Goal: Task Accomplishment & Management: Complete application form

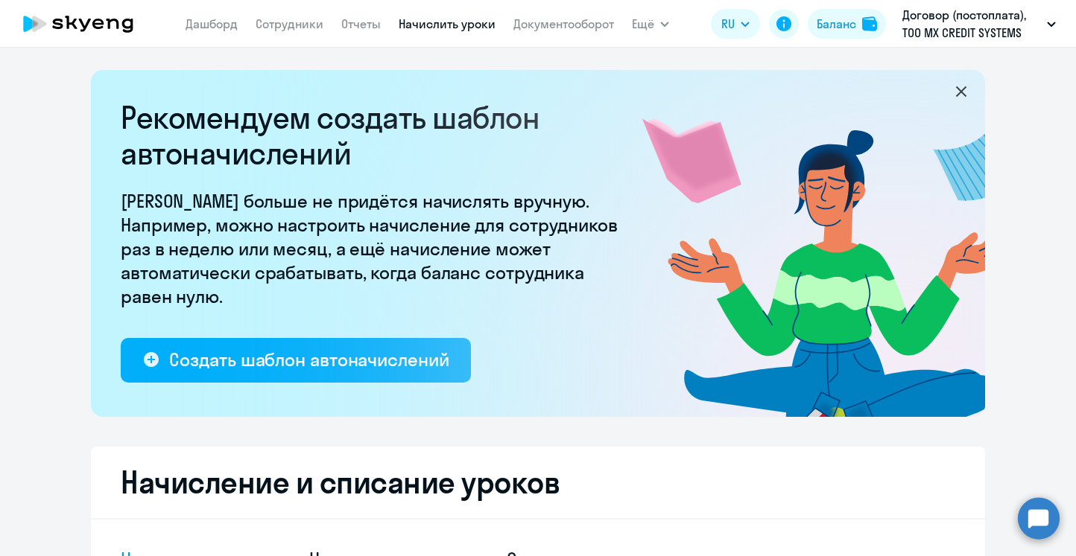
select select "10"
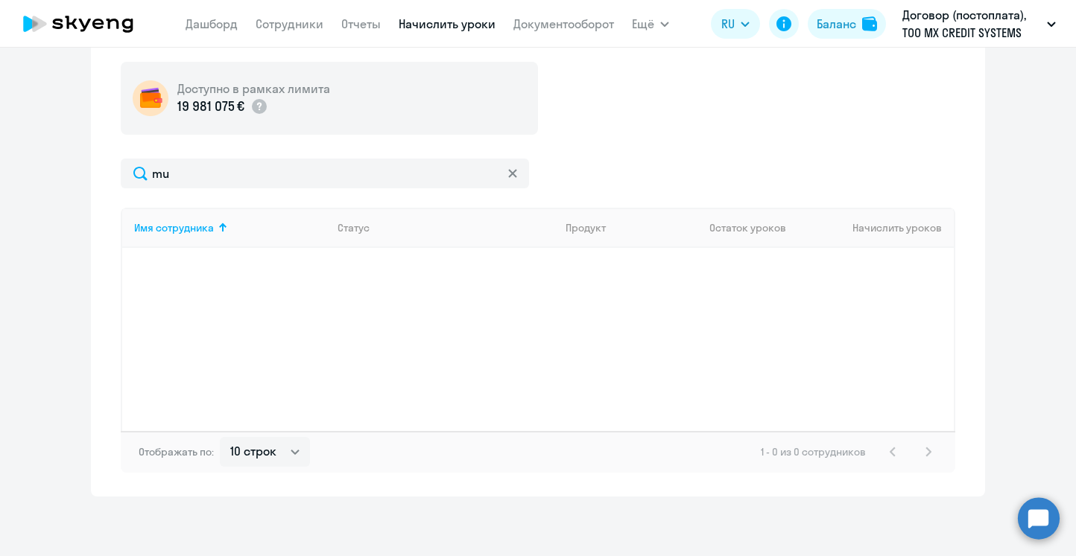
type input "m"
type input "м"
type input "л"
type input "l"
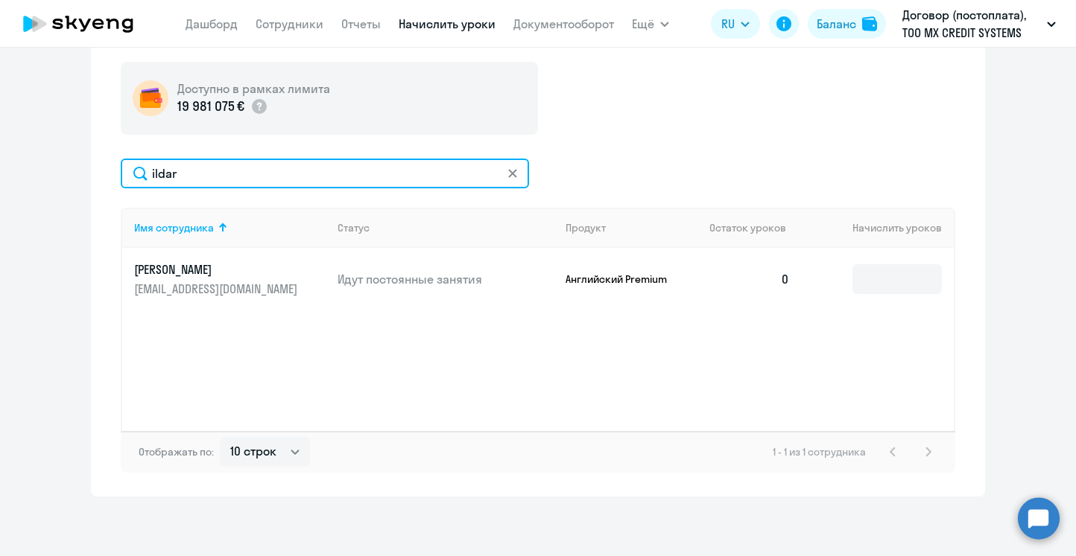
type input "ildar"
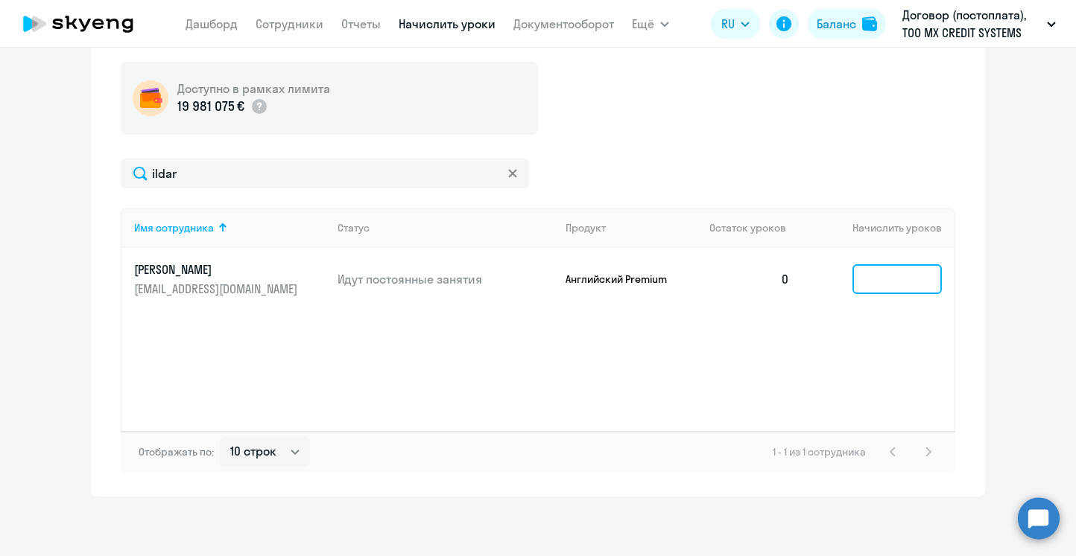
click at [862, 284] on input at bounding box center [896, 279] width 89 height 30
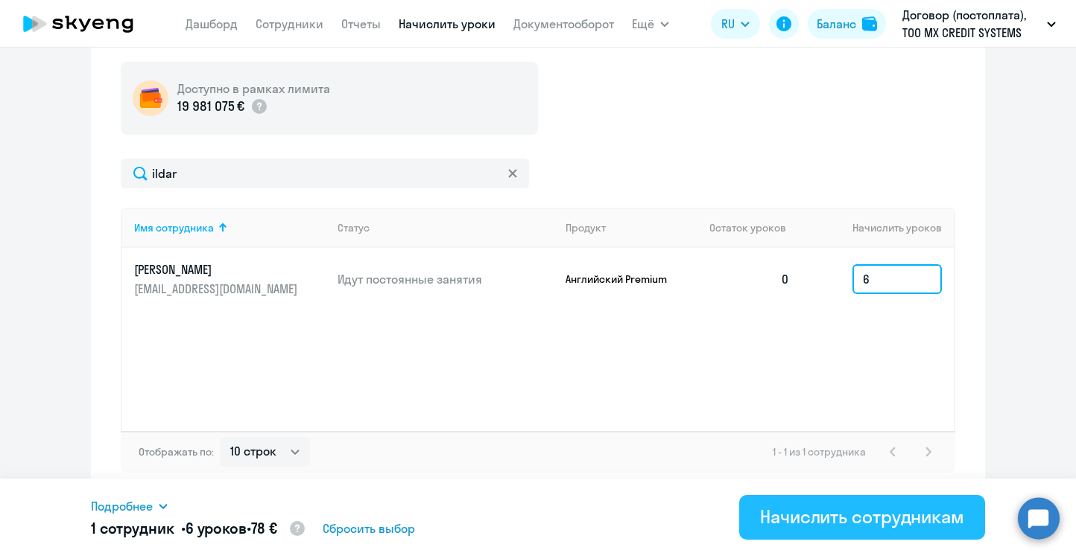
type input "6"
click at [812, 511] on div "Начислить сотрудникам" at bounding box center [862, 517] width 204 height 24
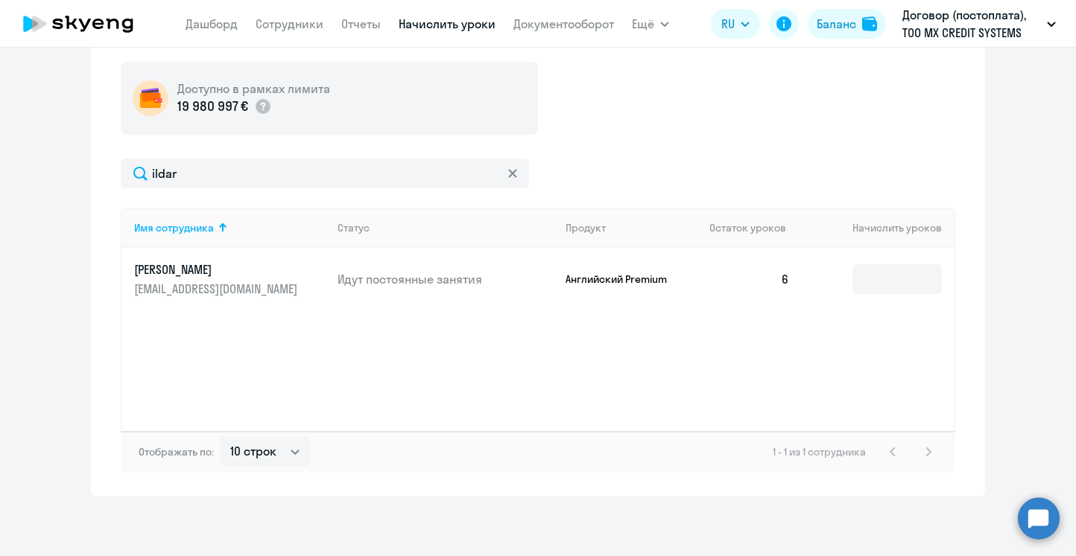
click at [293, 34] on nav "[PERSON_NAME] Отчеты Начислить уроки Документооборот" at bounding box center [399, 24] width 428 height 30
click at [288, 23] on link "Сотрудники" at bounding box center [289, 23] width 68 height 15
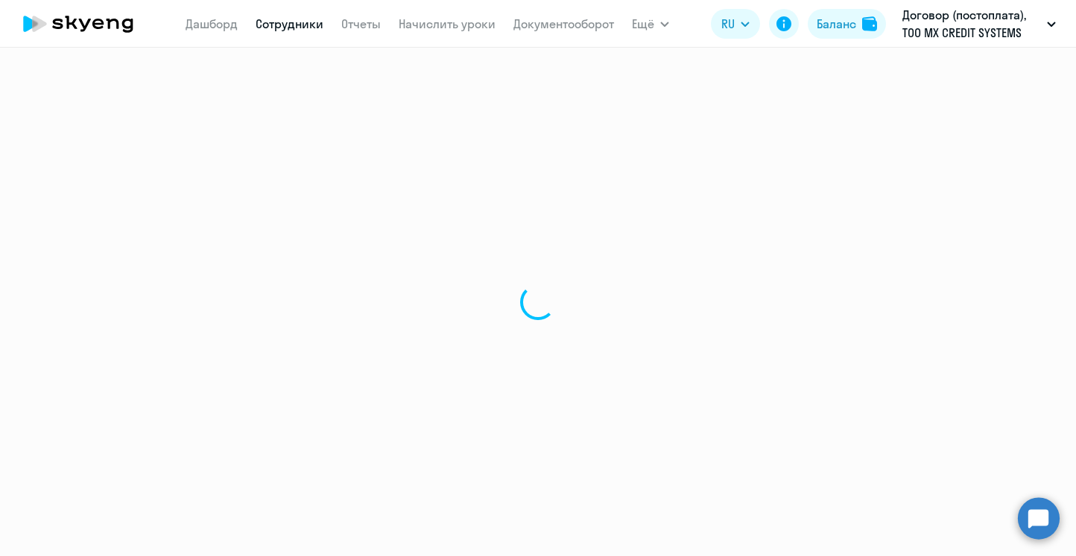
select select "30"
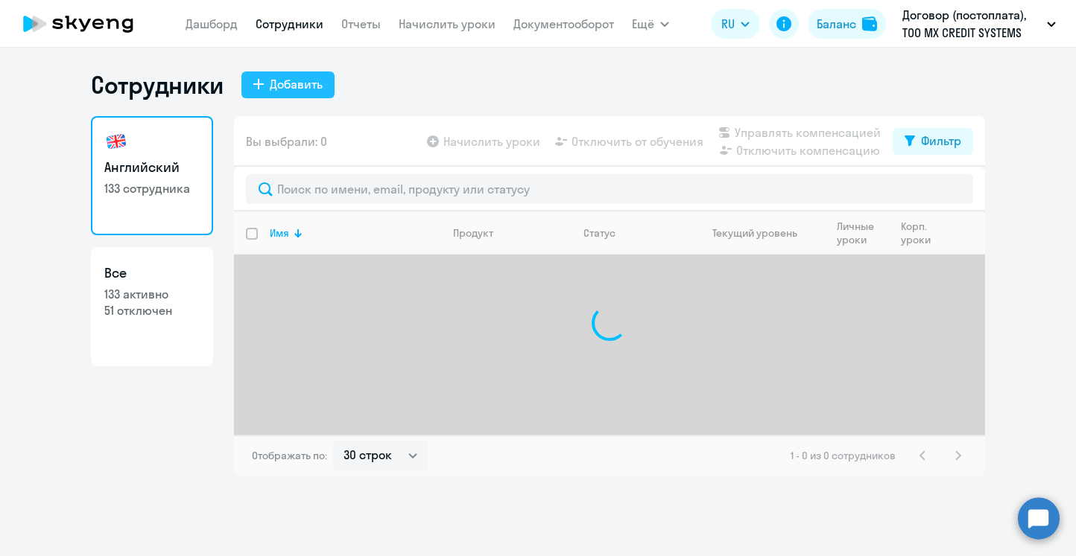
click at [277, 83] on div "Добавить" at bounding box center [296, 84] width 53 height 18
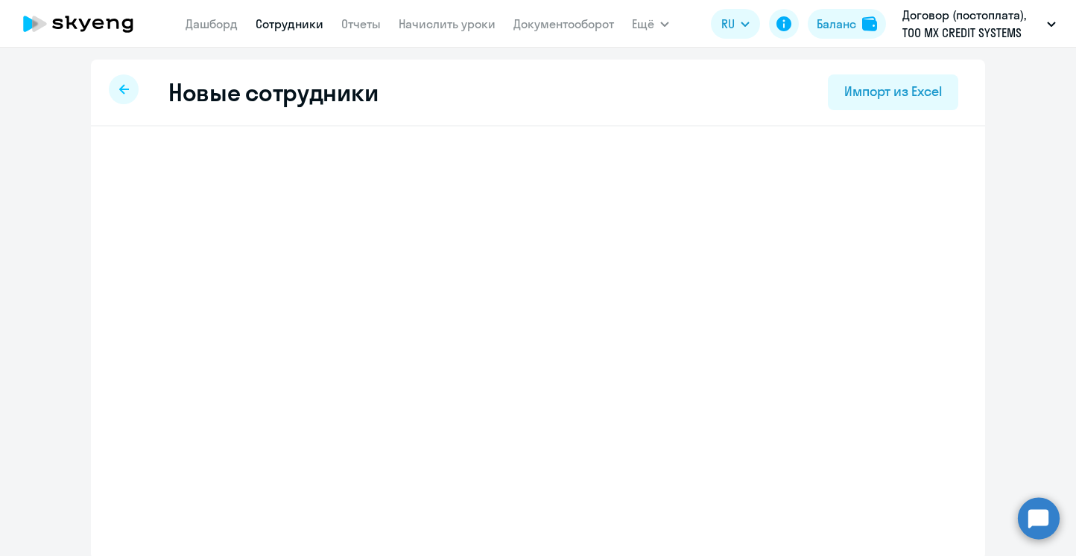
select select "english_adult_not_native_speaker"
select select "3"
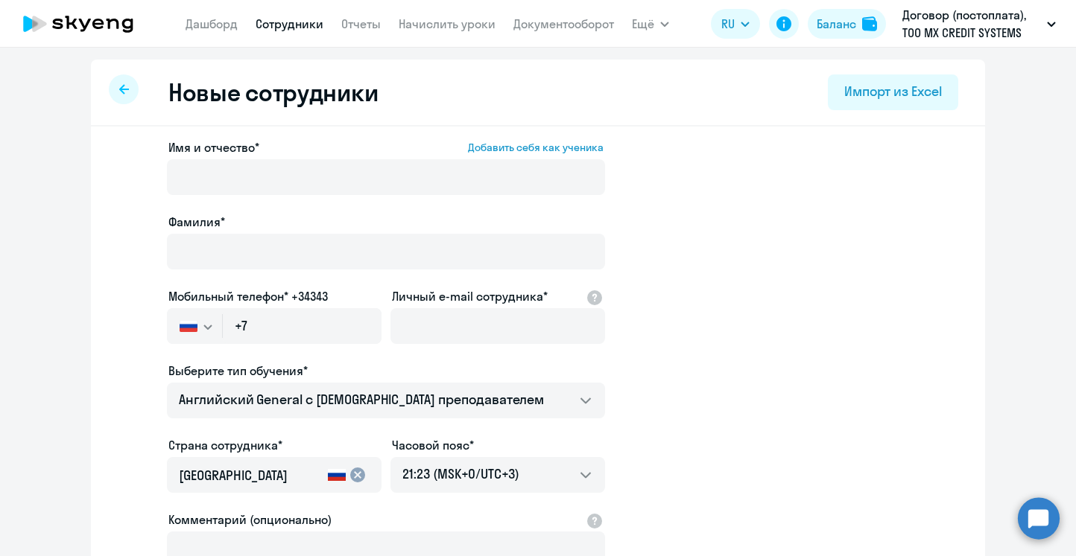
click at [306, 157] on div "Имя и отчество* Добавить себя как ученика" at bounding box center [386, 170] width 438 height 63
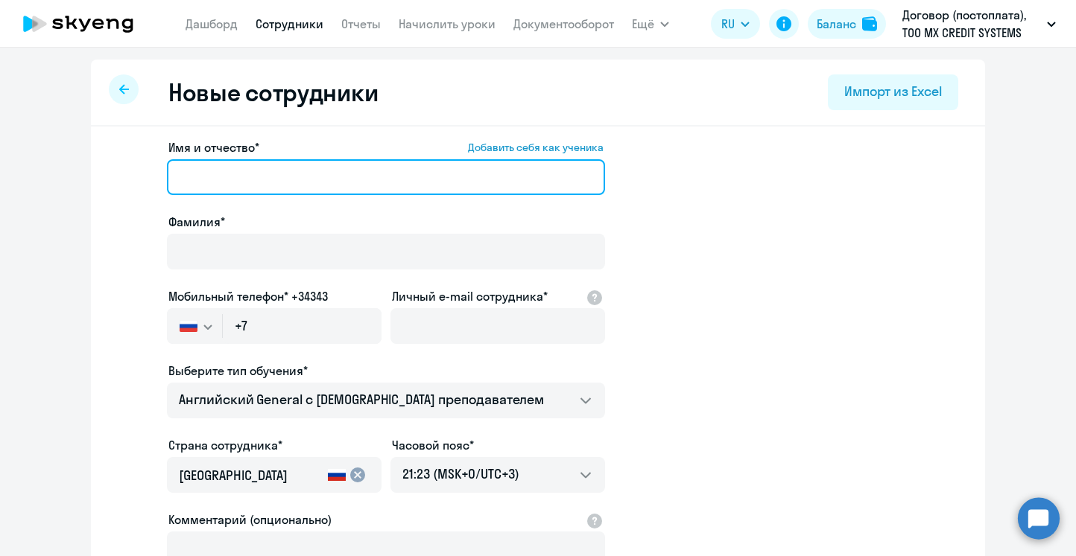
click at [305, 179] on input "Имя и отчество* Добавить себя как ученика" at bounding box center [386, 177] width 438 height 36
paste input "[PERSON_NAME]"
click at [305, 179] on input "[PERSON_NAME]" at bounding box center [386, 177] width 438 height 36
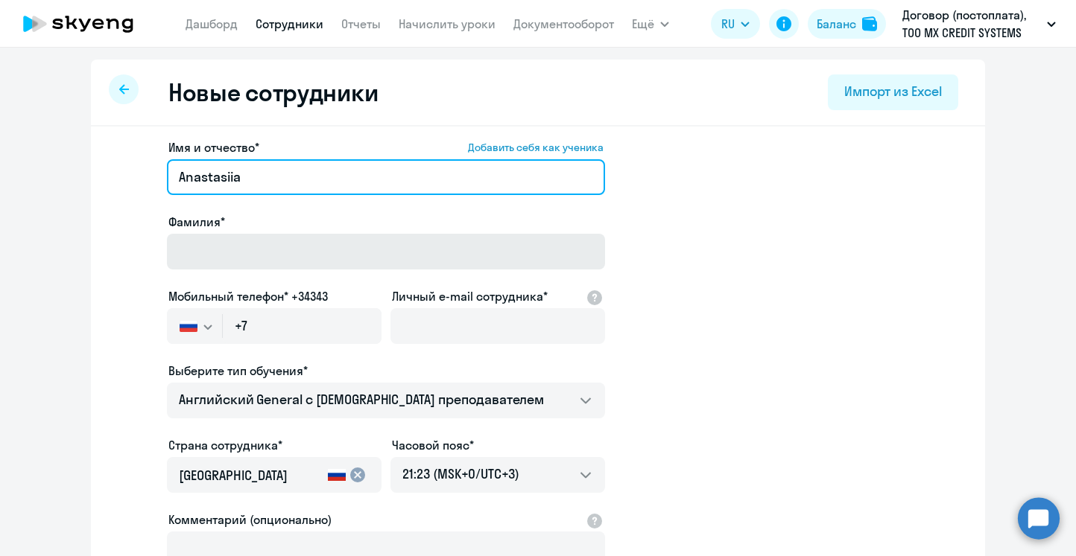
type input "Anastasiia"
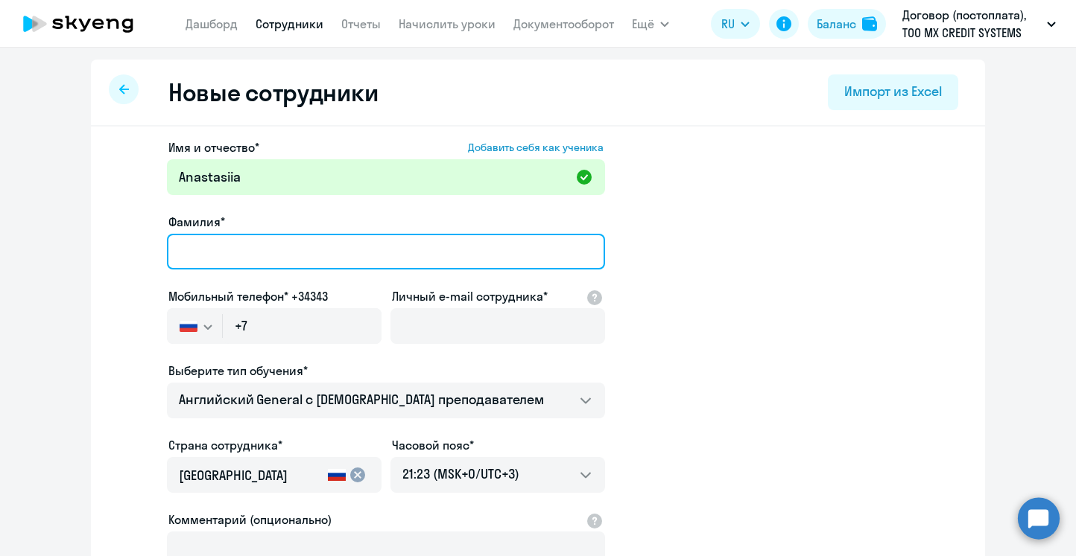
click at [289, 235] on input "Фамилия*" at bounding box center [386, 252] width 438 height 36
paste input "Proskuriakova"
type input "Proskuriakova"
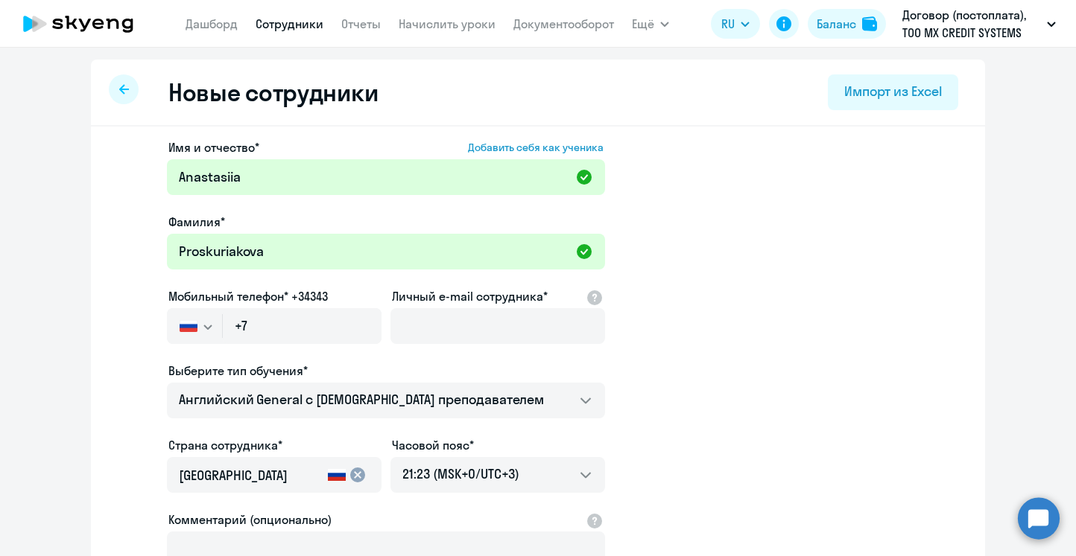
click at [206, 335] on button "button" at bounding box center [194, 326] width 55 height 36
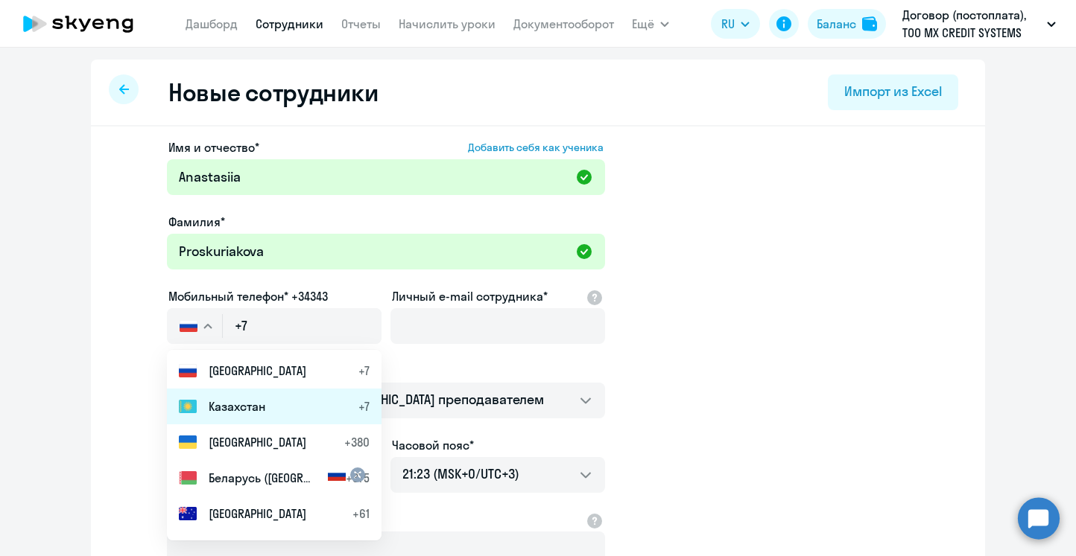
click at [231, 390] on li "Казахстан +7" at bounding box center [274, 407] width 215 height 36
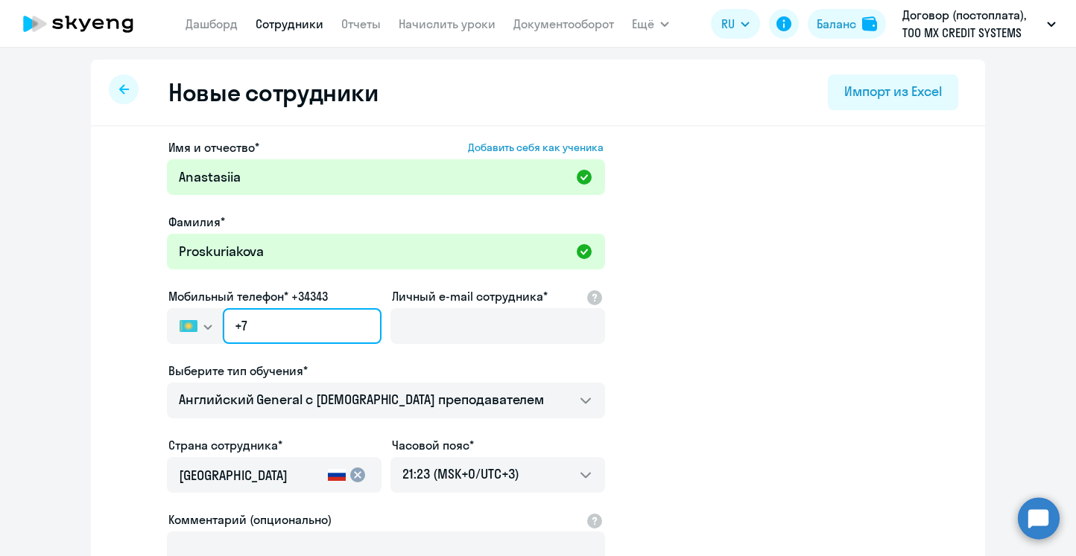
click at [273, 332] on input "+7" at bounding box center [302, 326] width 159 height 36
paste input "[PHONE_NUMBER]"
type input "[PHONE_NUMBER]"
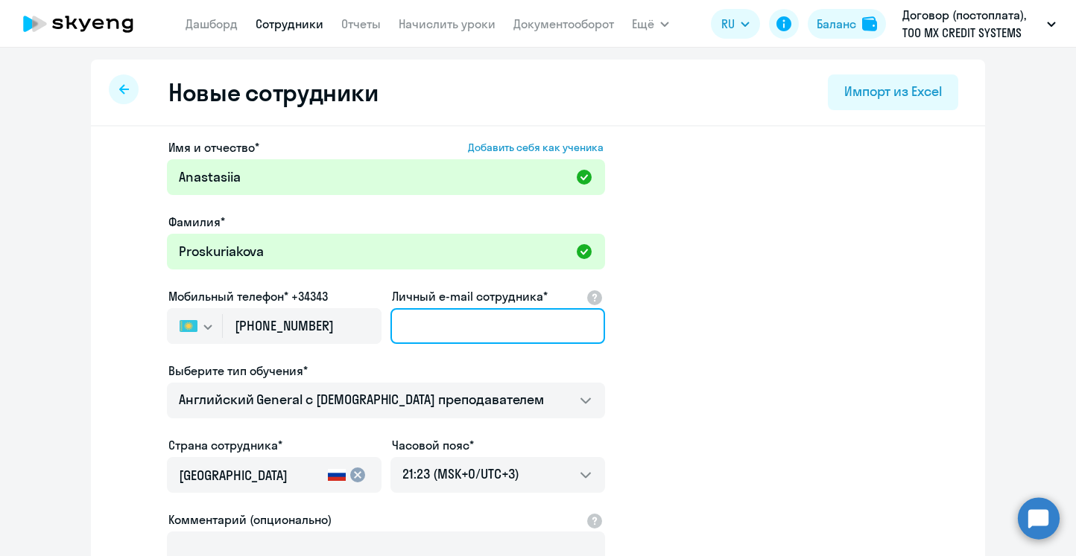
click at [423, 328] on input "Личный e-mail сотрудника*" at bounding box center [497, 326] width 215 height 36
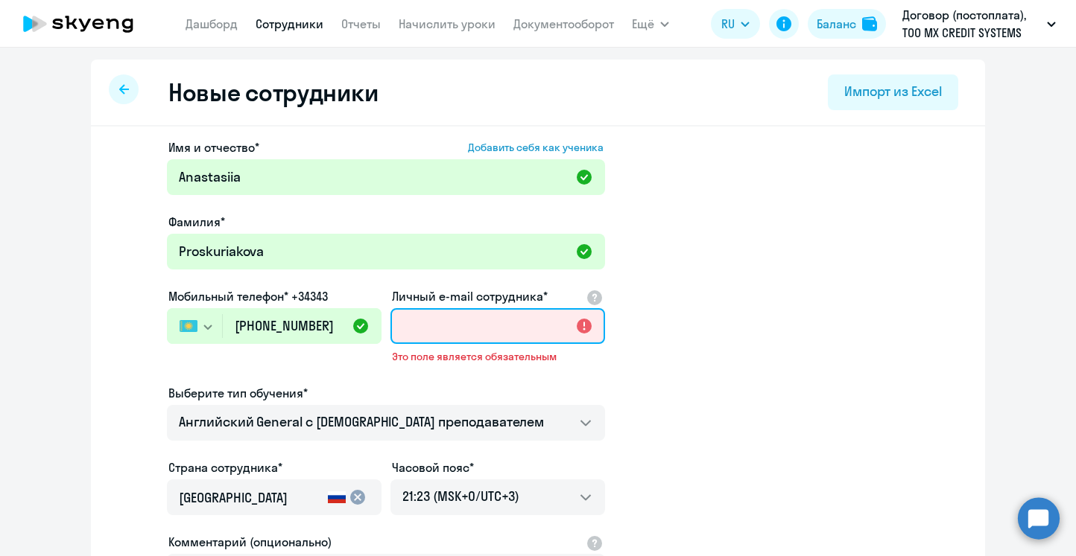
paste input "[EMAIL_ADDRESS][DOMAIN_NAME]"
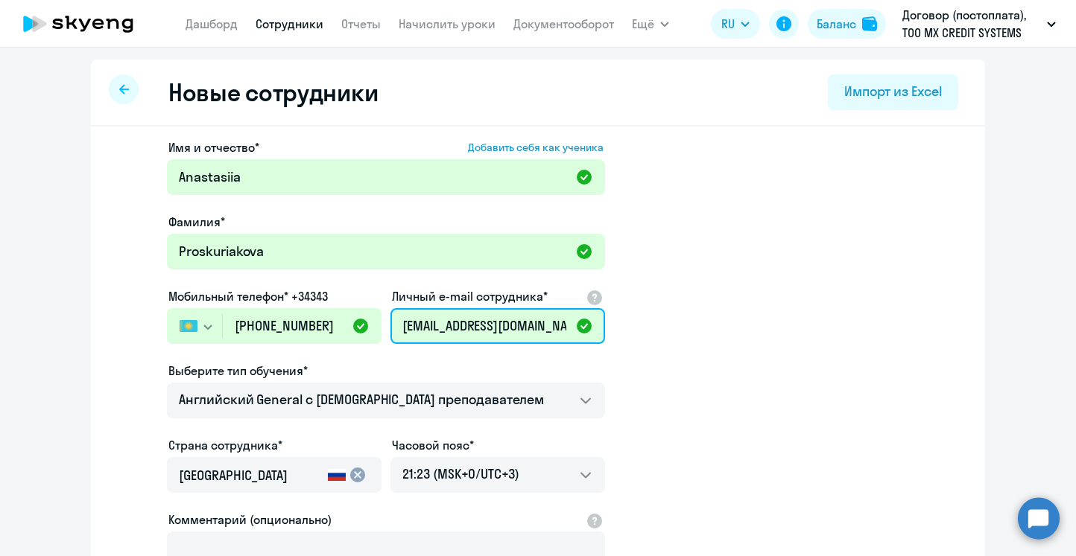
scroll to position [0, 45]
type input "[EMAIL_ADDRESS][DOMAIN_NAME]"
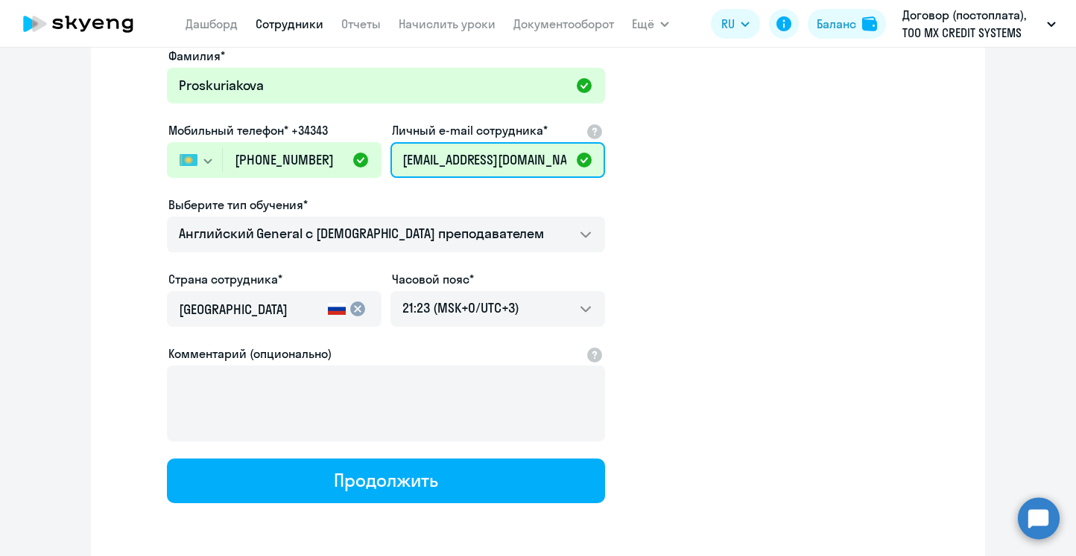
scroll to position [224, 0]
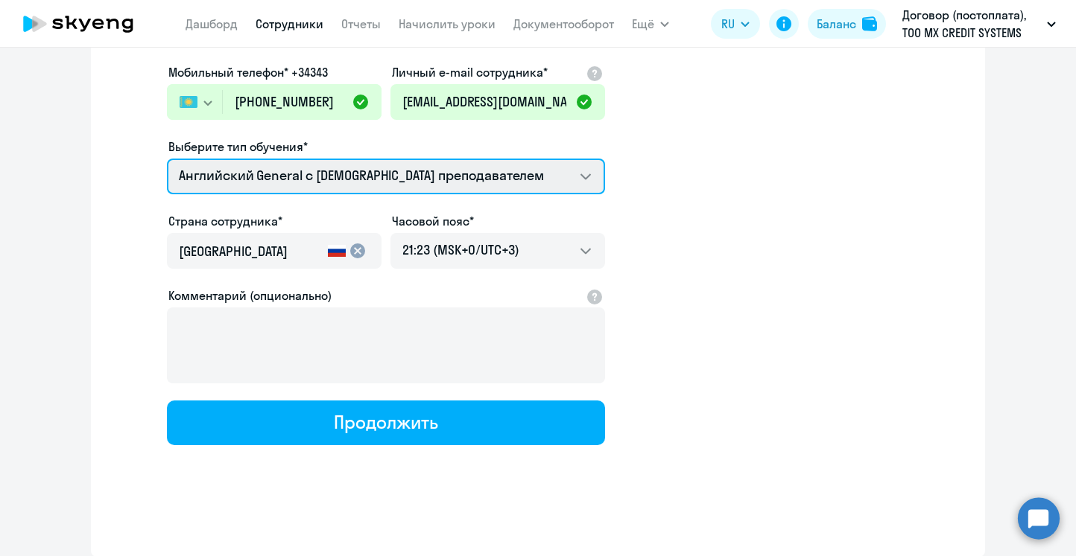
click at [458, 187] on select "COMMON.SERVICE_TITLE.LONG.SPANISH_ADULT_NOT_NATIVE_SPEAKER_PREMIUM Премиум [DEM…" at bounding box center [386, 177] width 438 height 36
select select "english_adult_native_speaker"
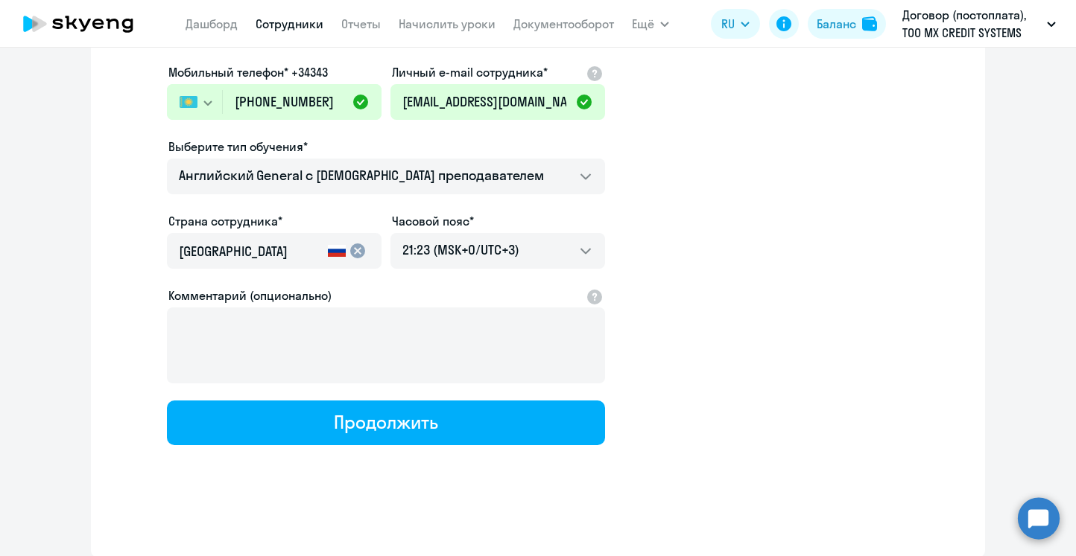
click at [359, 252] on mat-icon "cancel" at bounding box center [358, 251] width 18 height 18
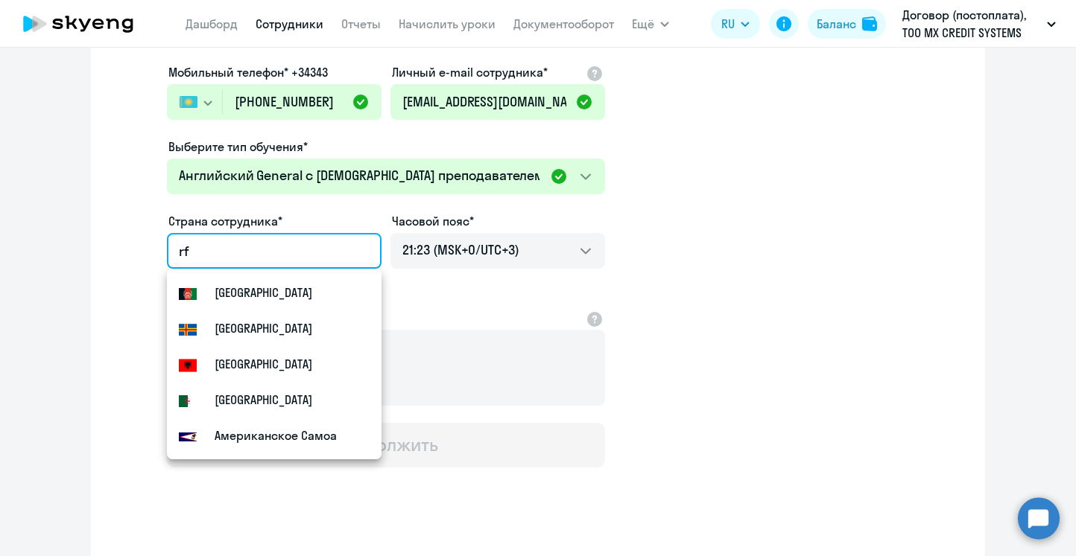
type input "r"
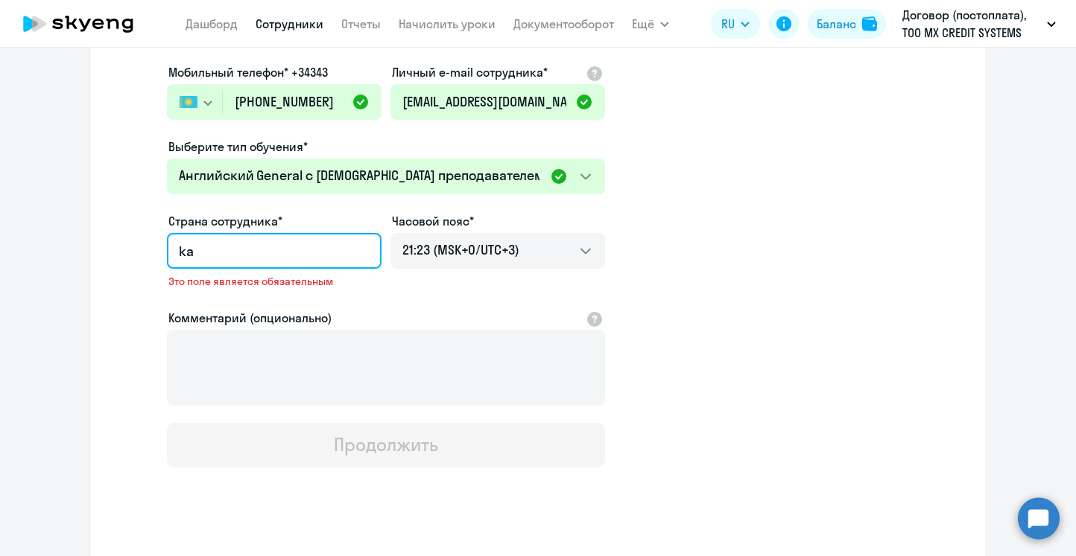
type input "k"
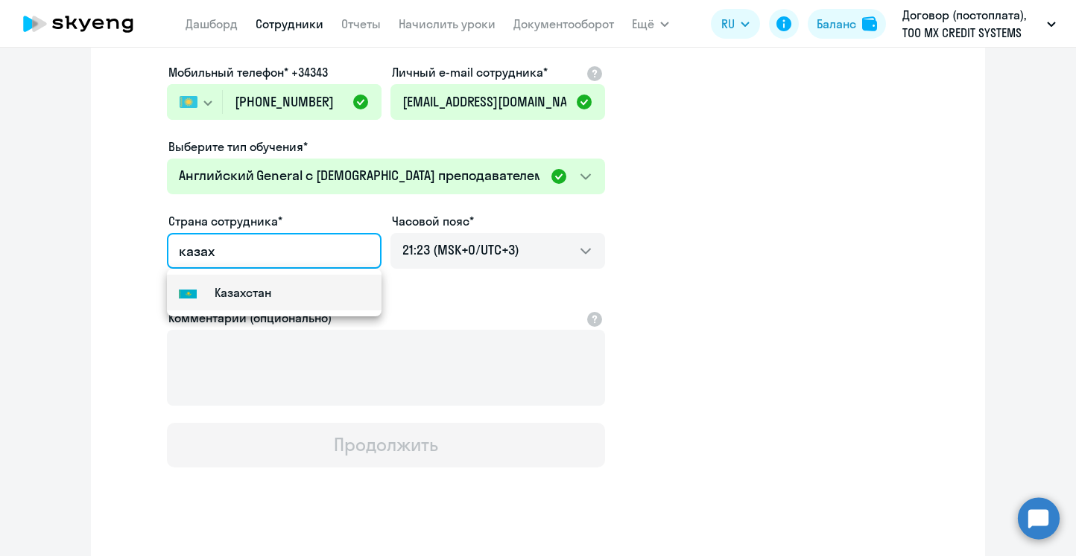
click at [349, 287] on mat-option "Flag of [GEOGRAPHIC_DATA] [GEOGRAPHIC_DATA]" at bounding box center [274, 293] width 215 height 36
type input "Казахстан"
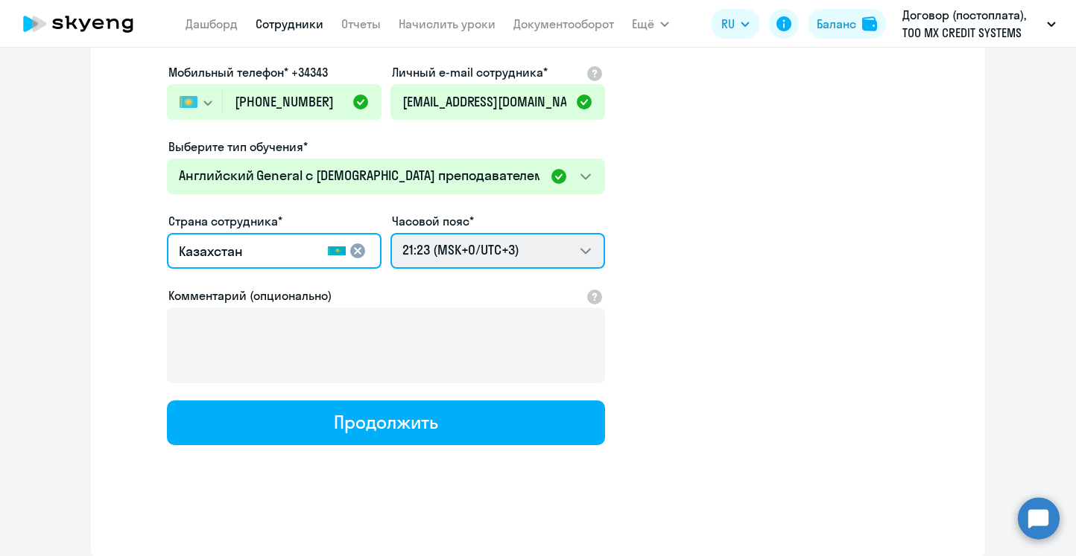
click at [552, 245] on select "07:23 (MSK-14/UTC-11) 08:23 (MSK-13/UTC-10) 09:23 (MSK-12/UTC-9) 10:23 (MSK-11/…" at bounding box center [497, 251] width 215 height 36
select select "5"
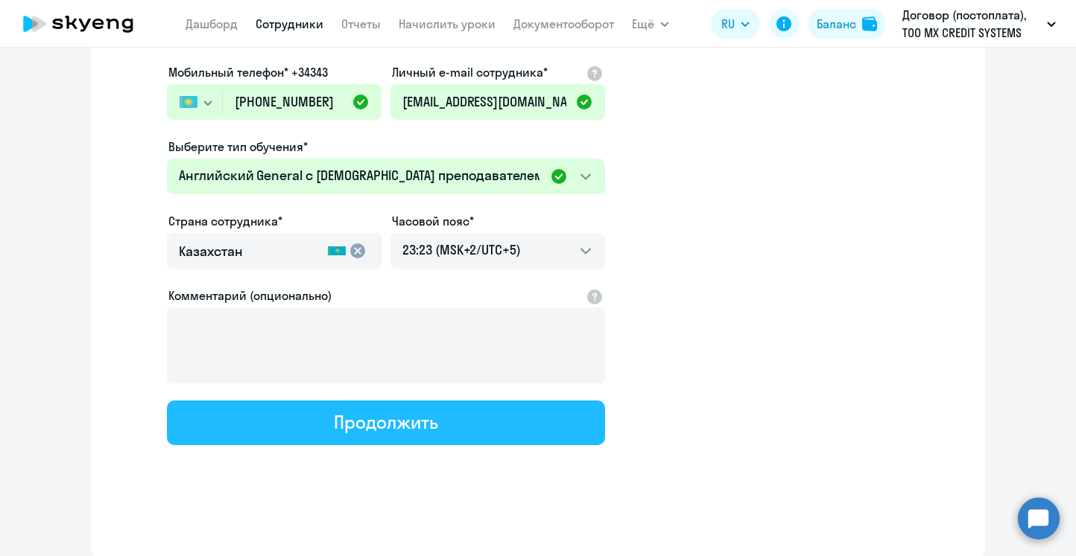
click at [498, 414] on button "Продолжить" at bounding box center [386, 423] width 438 height 45
select select "english_adult_native_speaker"
select select "5"
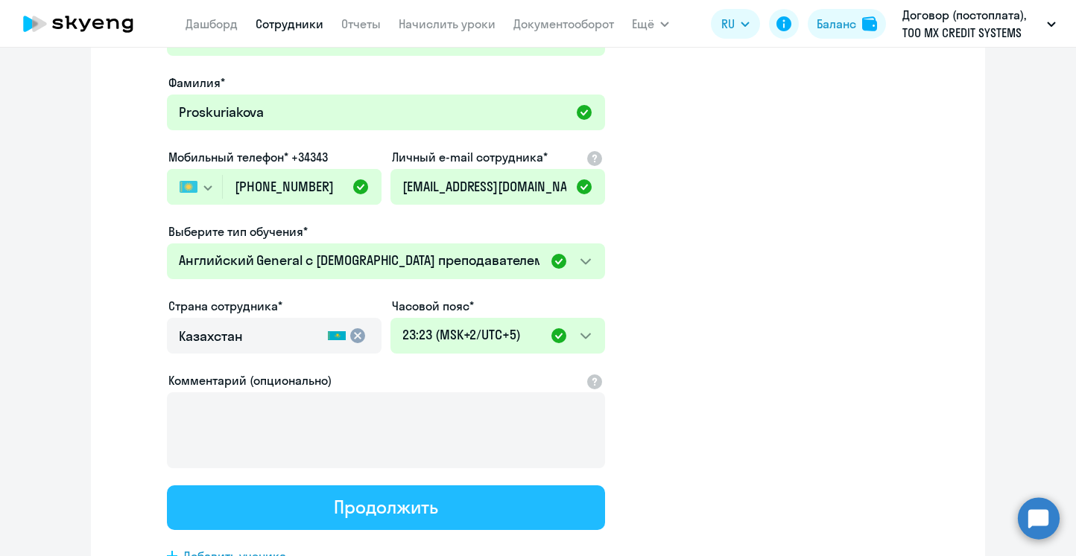
scroll to position [0, 0]
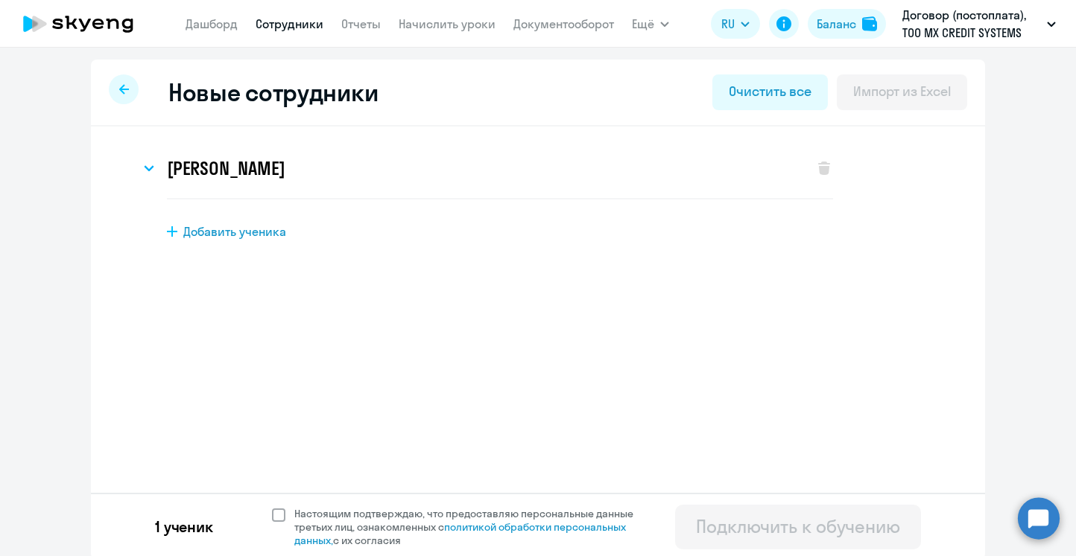
click at [390, 512] on span "Настоящим подтверждаю, что предоставляю персональные данные третьих лиц, ознако…" at bounding box center [472, 527] width 357 height 40
click at [272, 507] on input "Настоящим подтверждаю, что предоставляю персональные данные третьих лиц, ознако…" at bounding box center [271, 507] width 1 height 1
checkbox input "true"
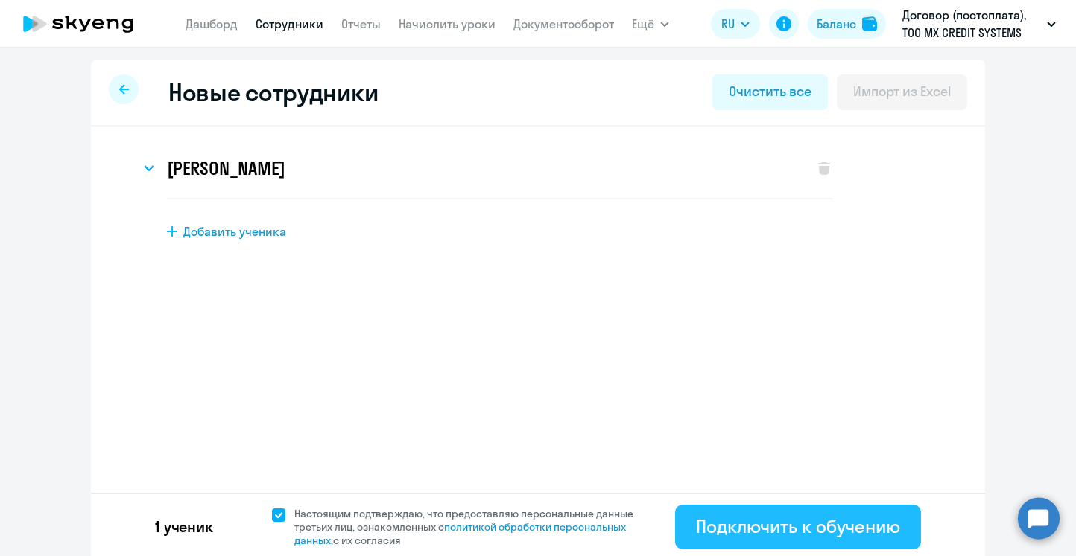
click at [771, 533] on div "Подключить к обучению" at bounding box center [798, 527] width 204 height 24
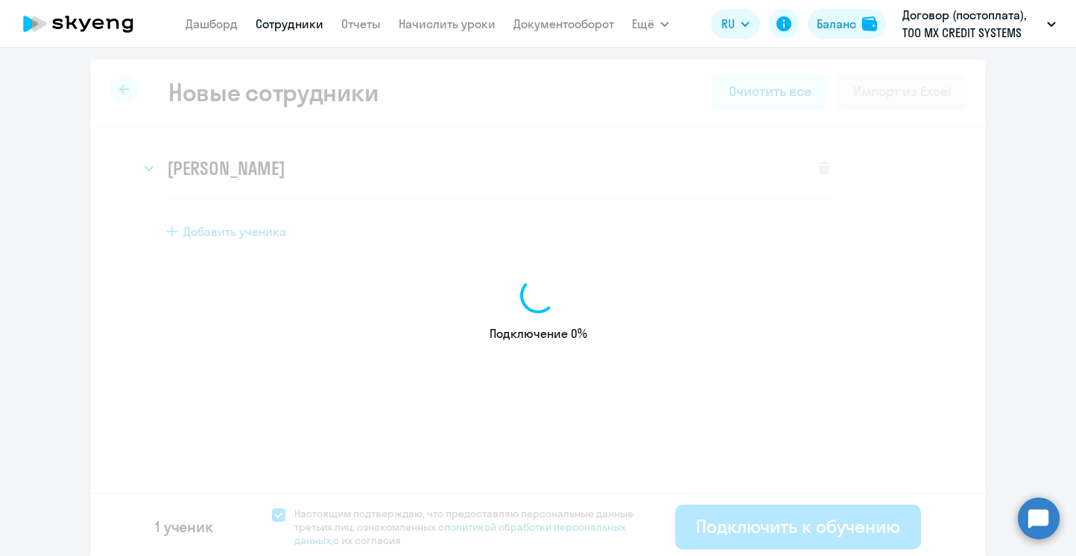
select select "english_adult_not_native_speaker"
select select "3"
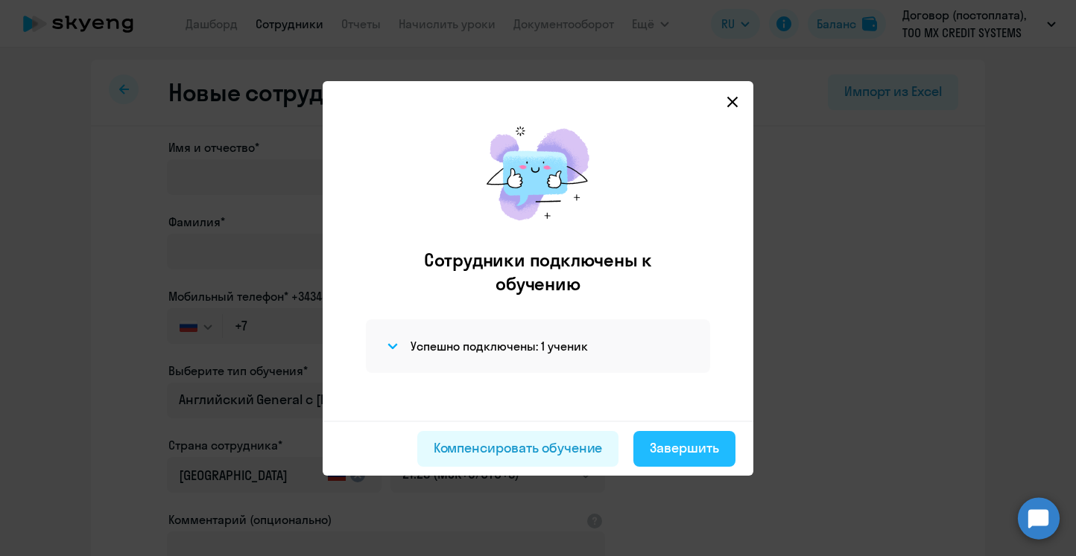
click at [717, 448] on div "Завершить" at bounding box center [684, 448] width 69 height 19
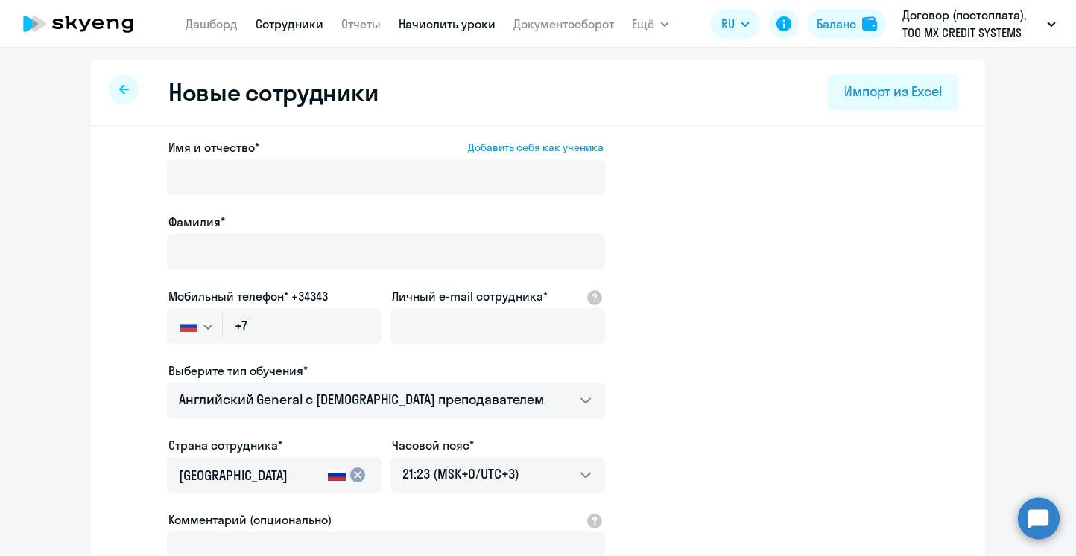
click at [443, 19] on link "Начислить уроки" at bounding box center [447, 23] width 97 height 15
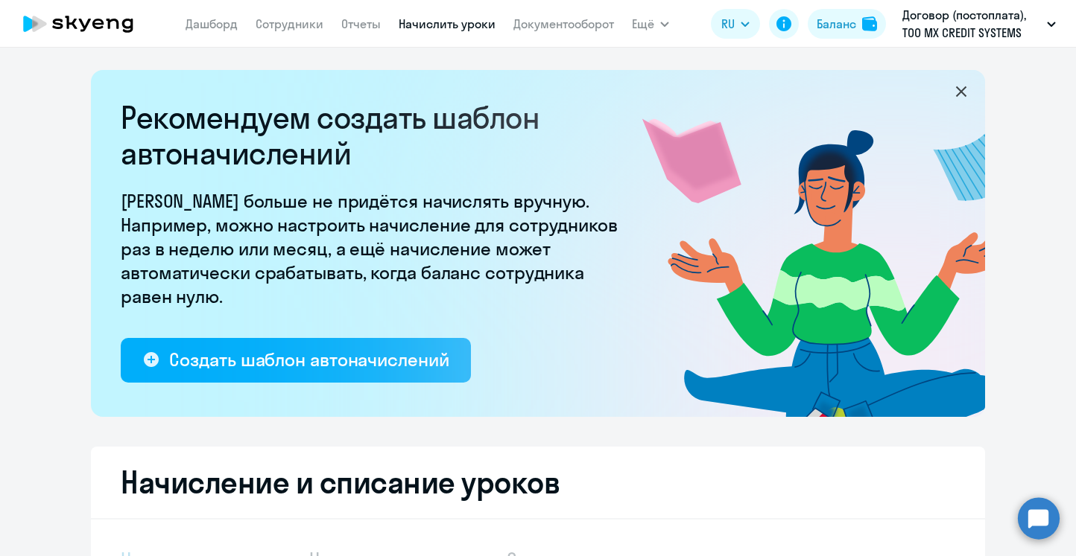
select select "10"
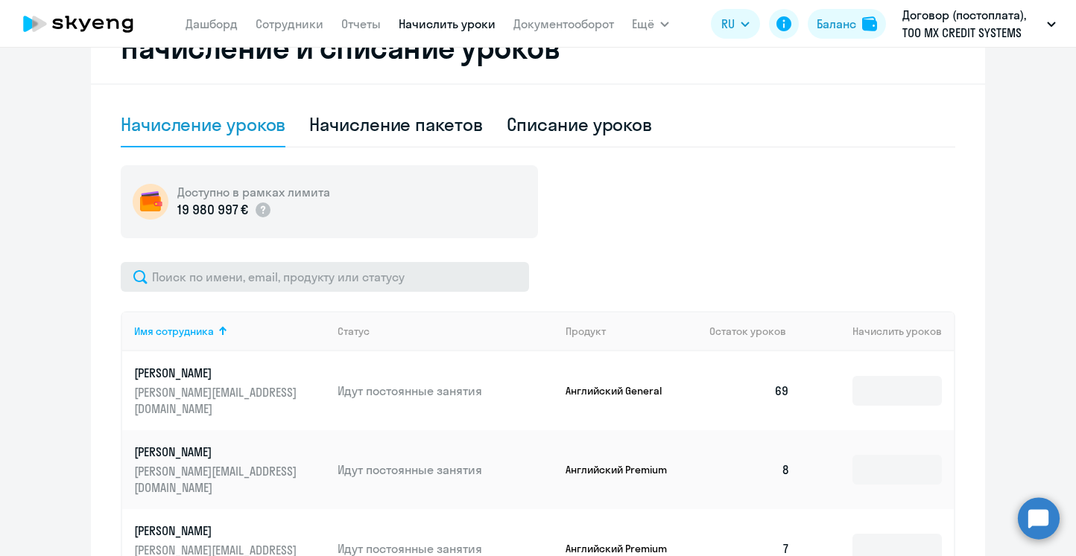
scroll to position [476, 0]
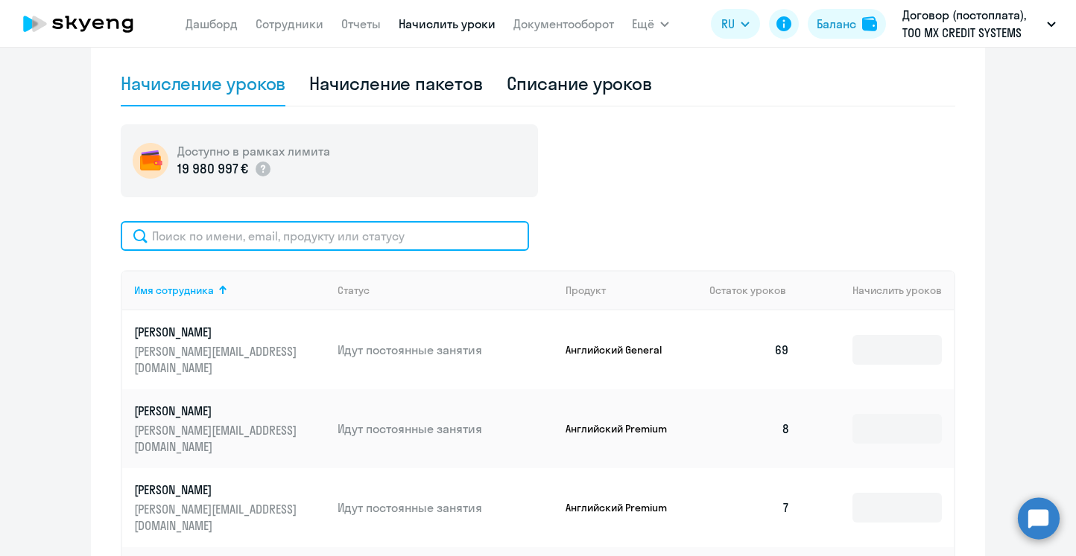
click at [282, 246] on input "text" at bounding box center [325, 236] width 408 height 30
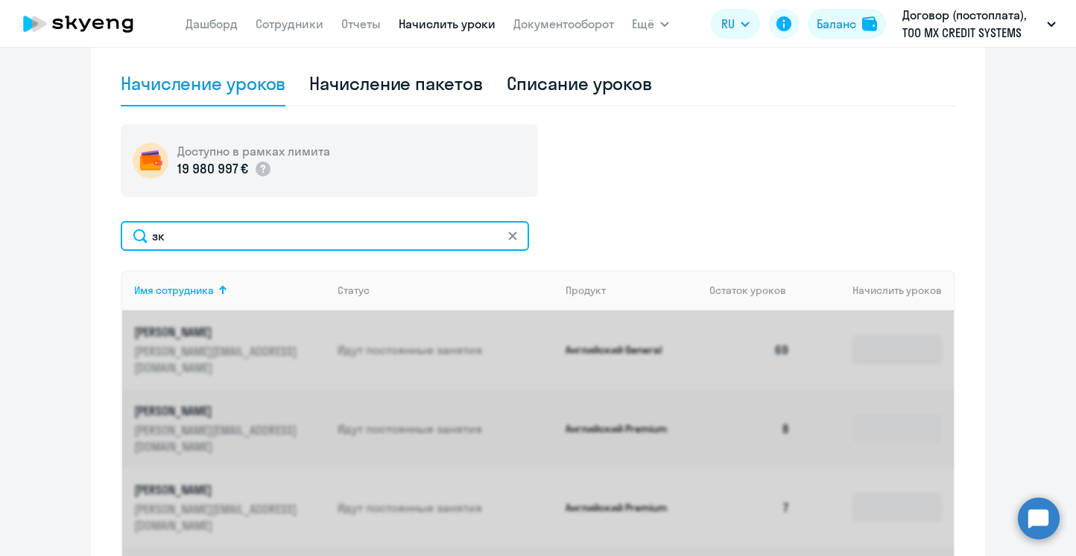
type input "з"
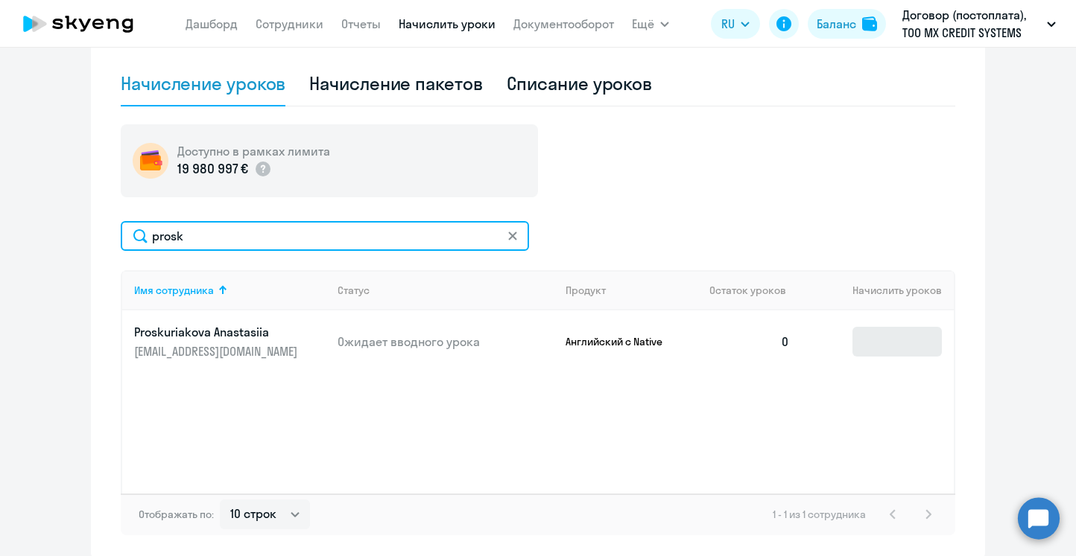
type input "prosk"
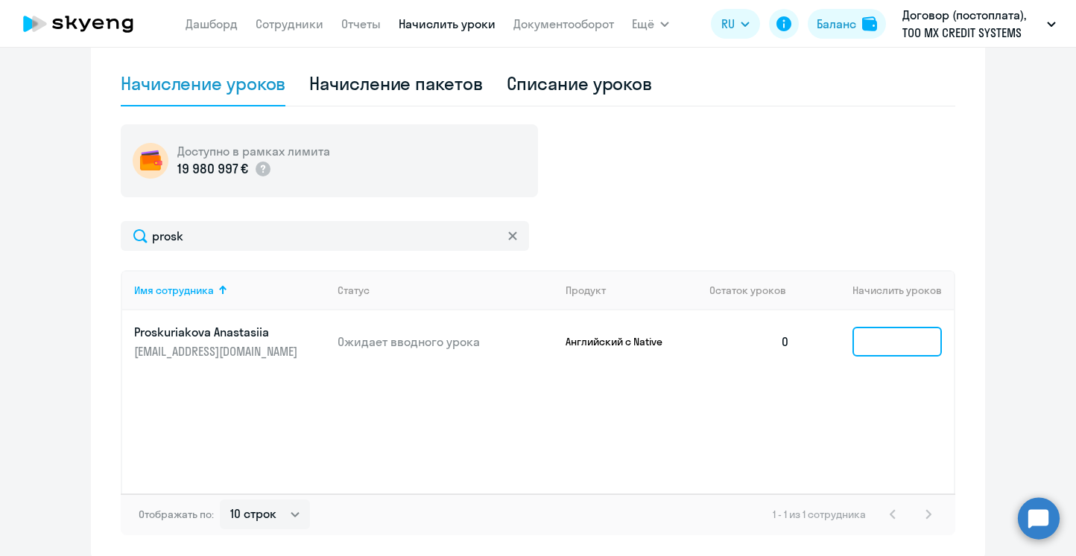
click at [900, 345] on input at bounding box center [896, 342] width 89 height 30
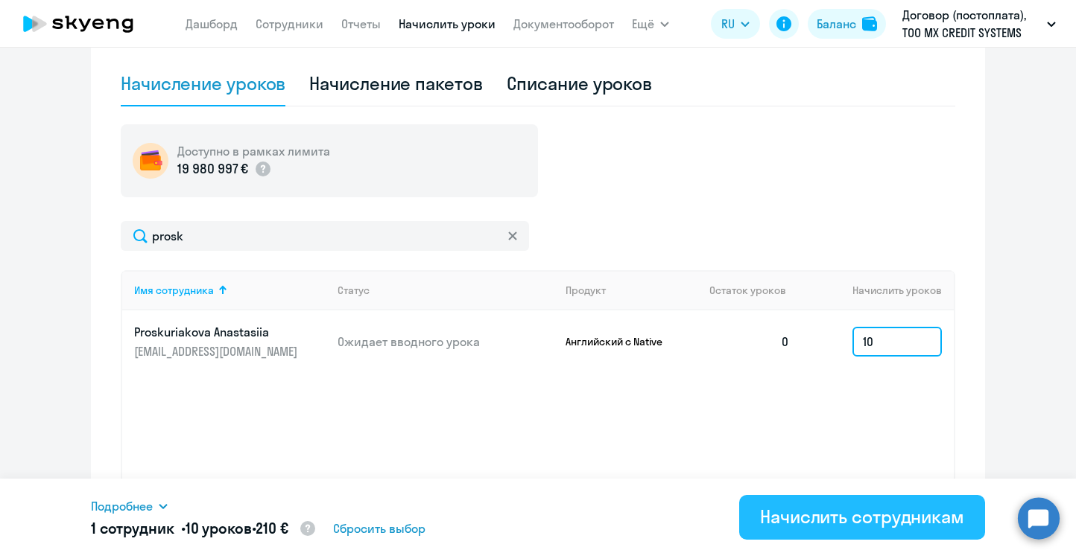
type input "10"
click at [845, 521] on div "Начислить сотрудникам" at bounding box center [862, 517] width 204 height 24
